Goal: Navigation & Orientation: Find specific page/section

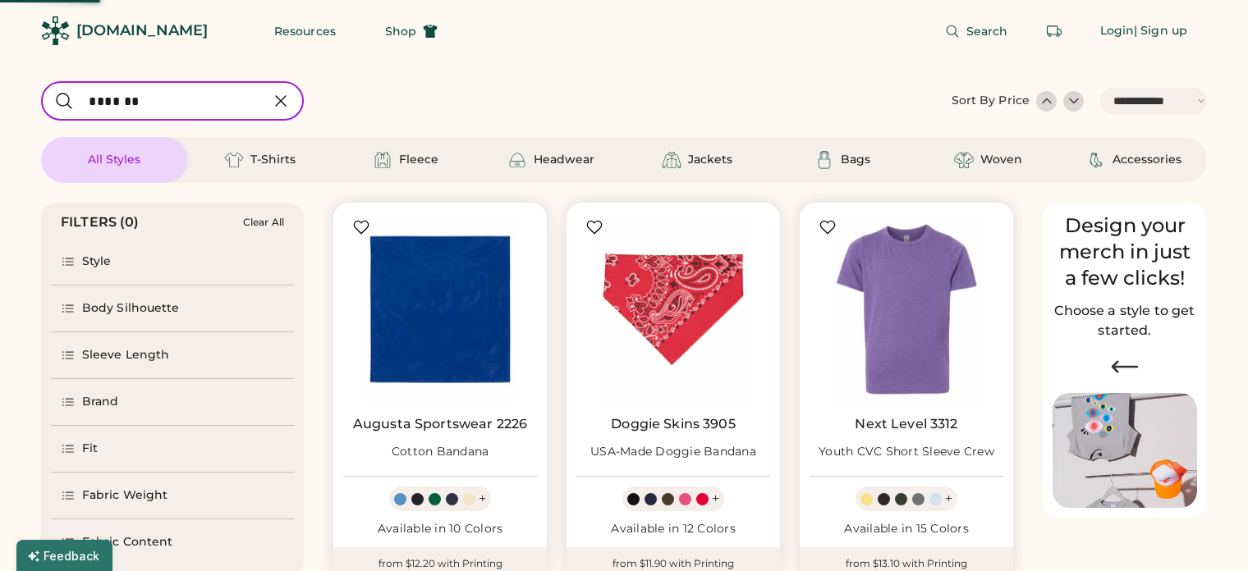
select select "*****"
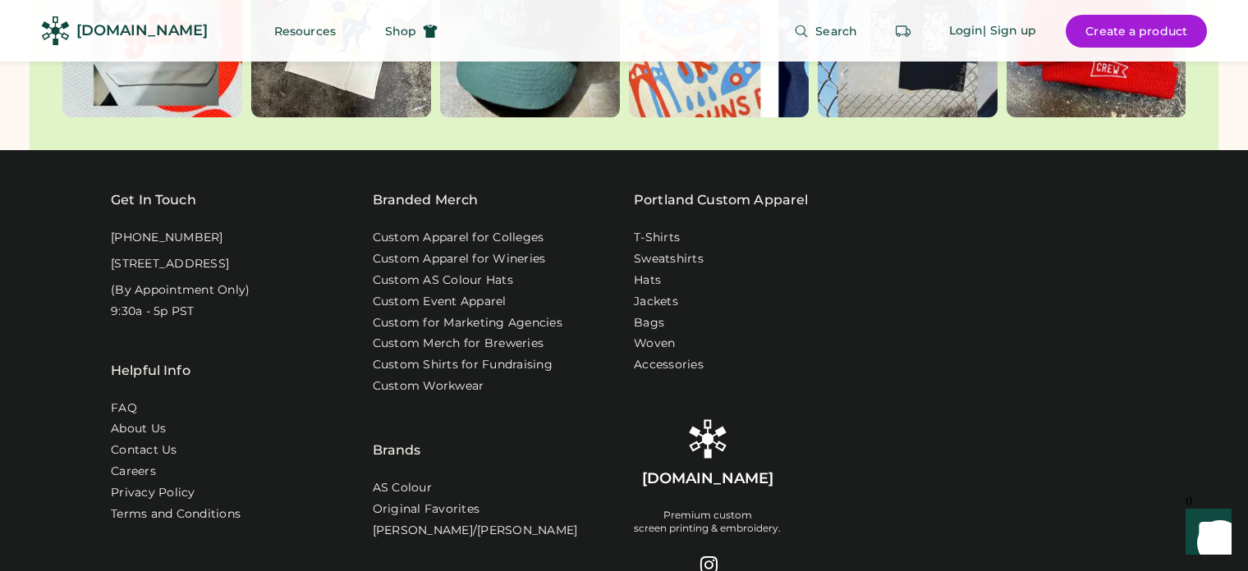
scroll to position [5196, 0]
click at [147, 422] on link "About Us" at bounding box center [139, 429] width 57 height 16
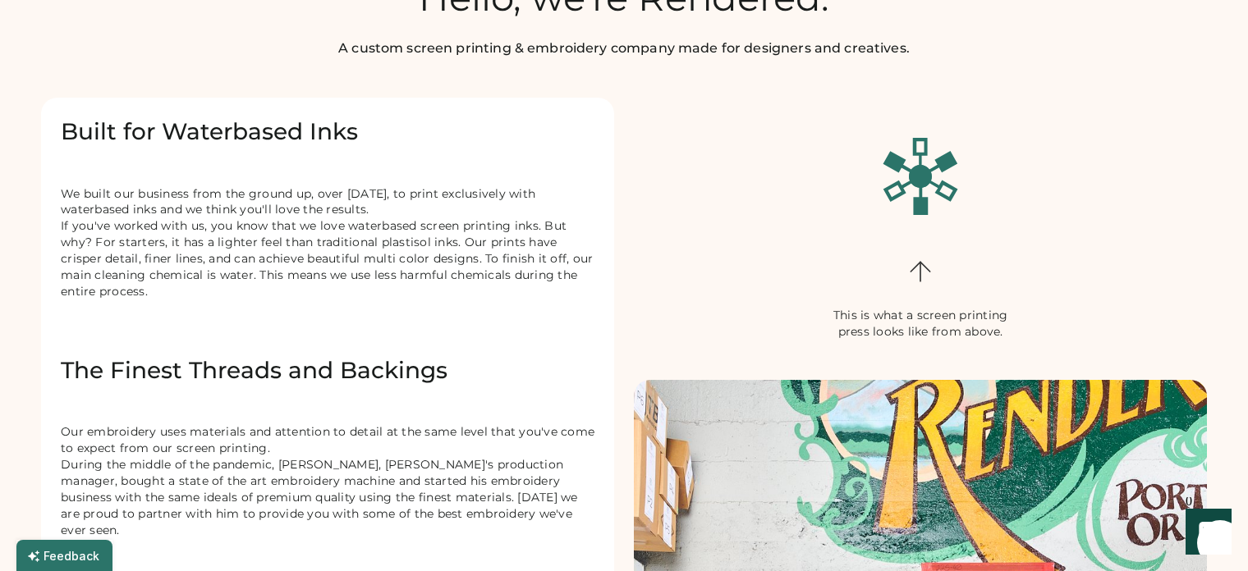
scroll to position [126, 0]
